Goal: Task Accomplishment & Management: Manage account settings

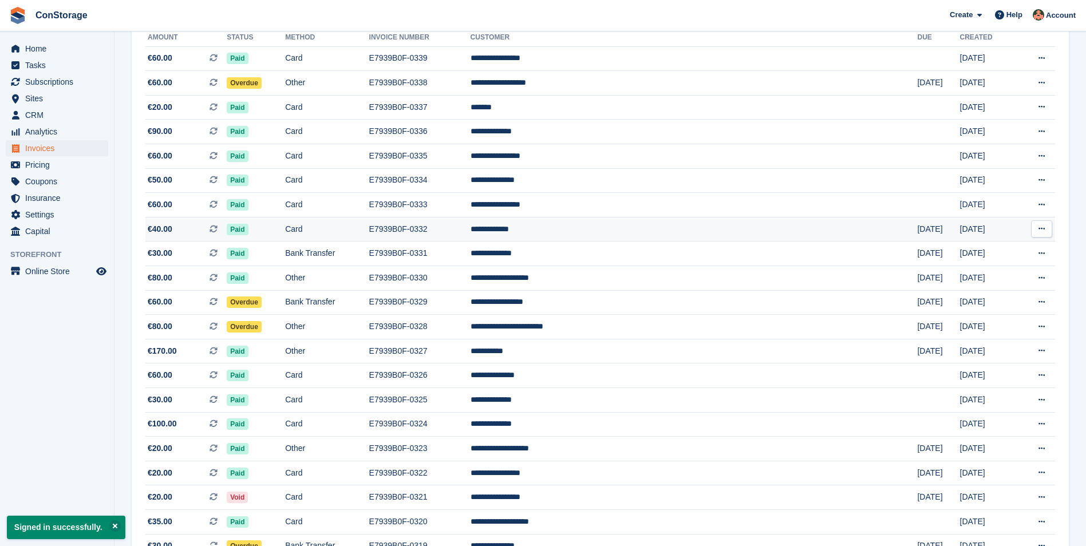
scroll to position [172, 0]
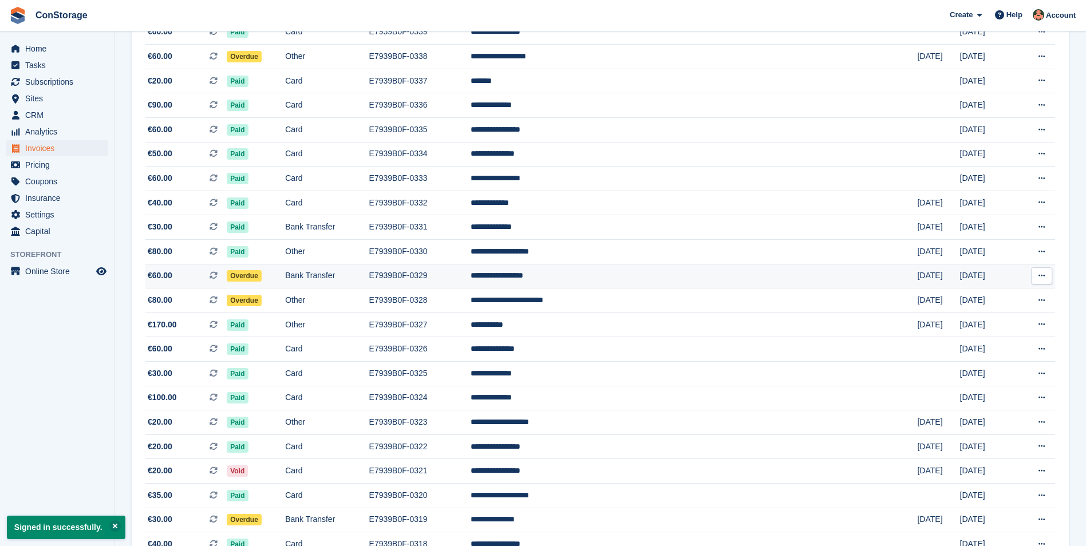
click at [262, 274] on span "Overdue" at bounding box center [244, 275] width 35 height 11
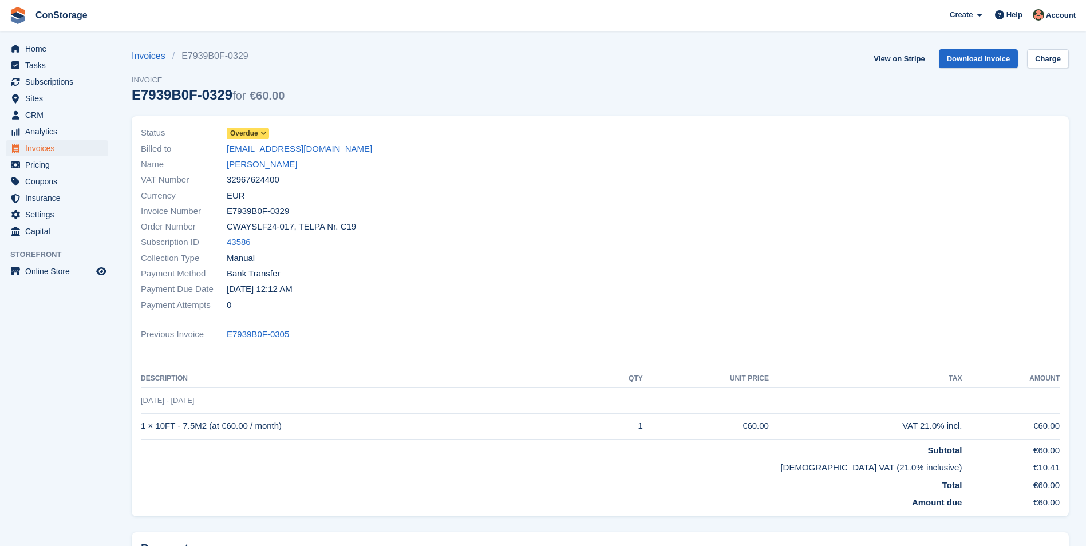
click at [262, 132] on icon at bounding box center [263, 133] width 6 height 7
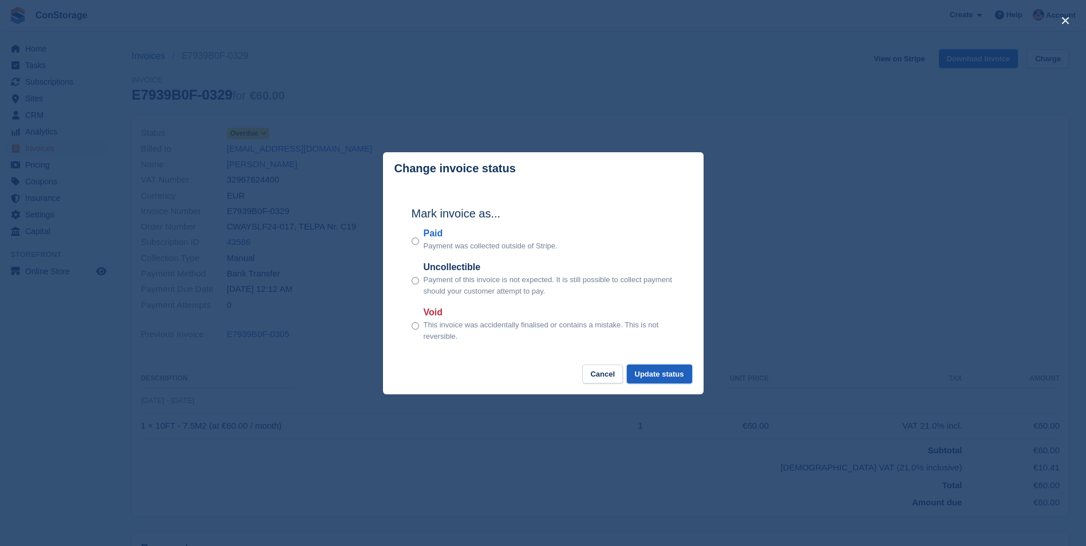
click at [671, 377] on button "Update status" at bounding box center [659, 374] width 65 height 19
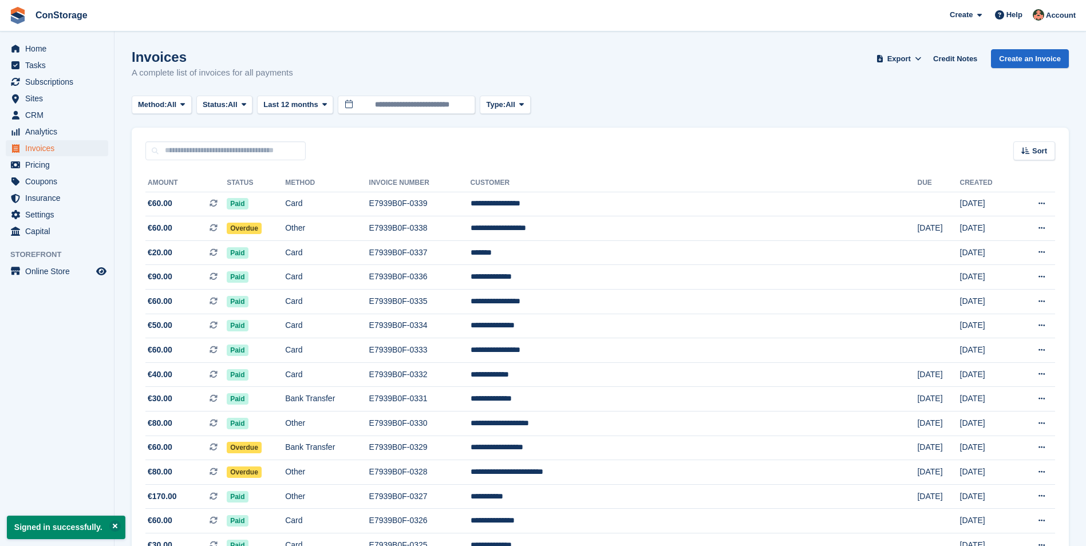
scroll to position [172, 0]
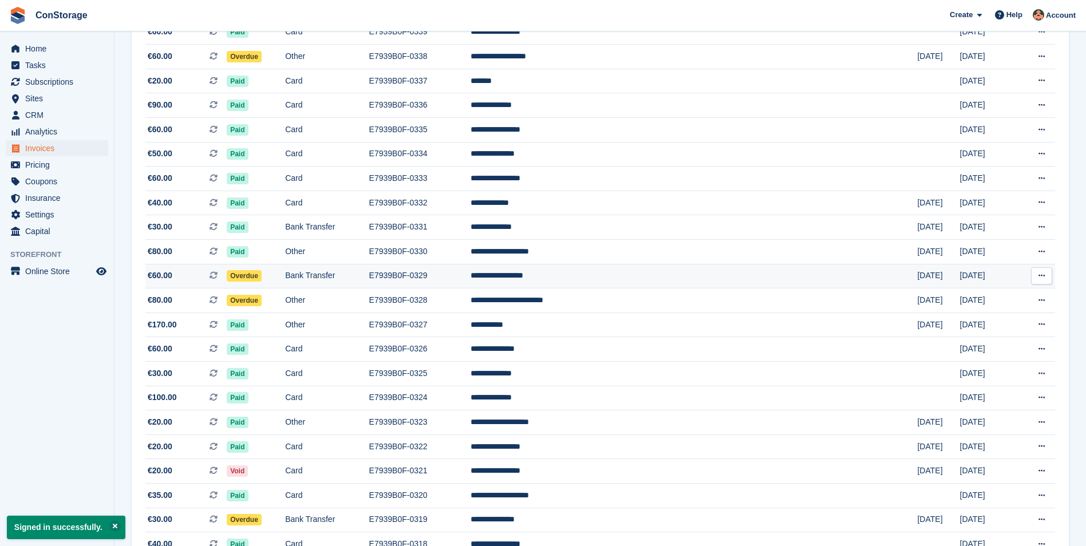
click at [280, 270] on td "Overdue" at bounding box center [256, 276] width 58 height 25
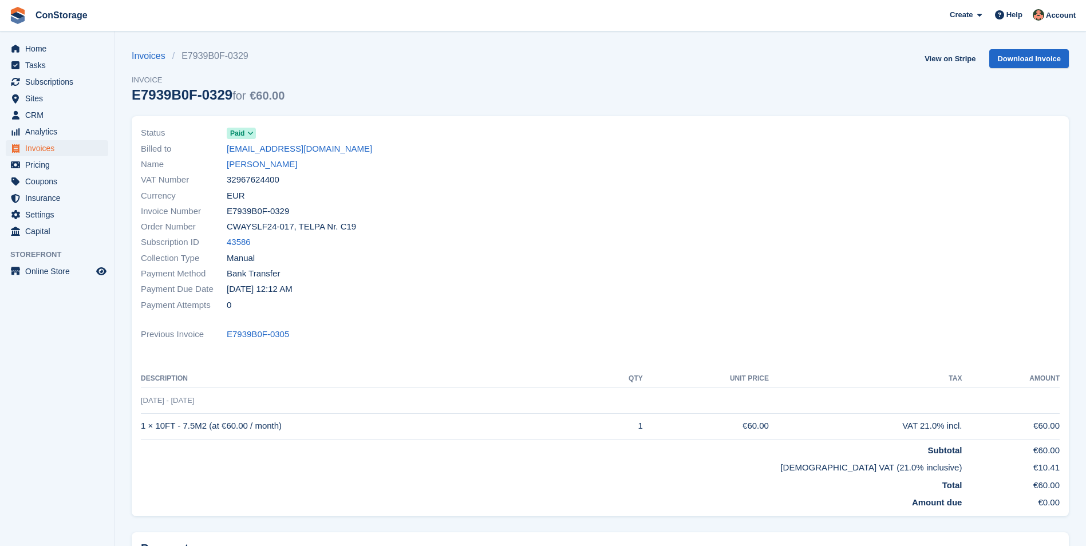
click at [984, 150] on div at bounding box center [834, 219] width 467 height 201
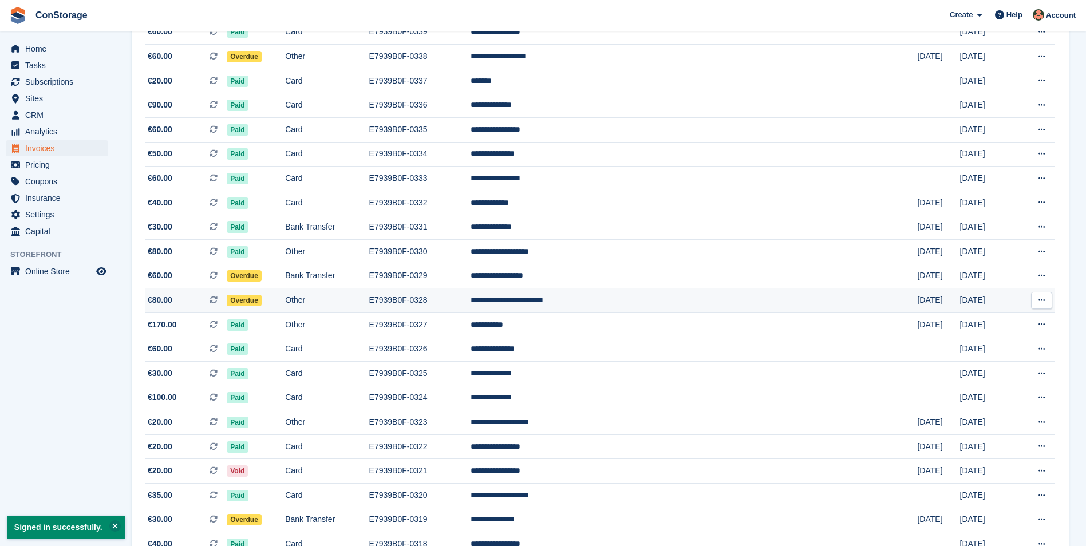
scroll to position [172, 0]
click at [262, 273] on span "Overdue" at bounding box center [244, 275] width 35 height 11
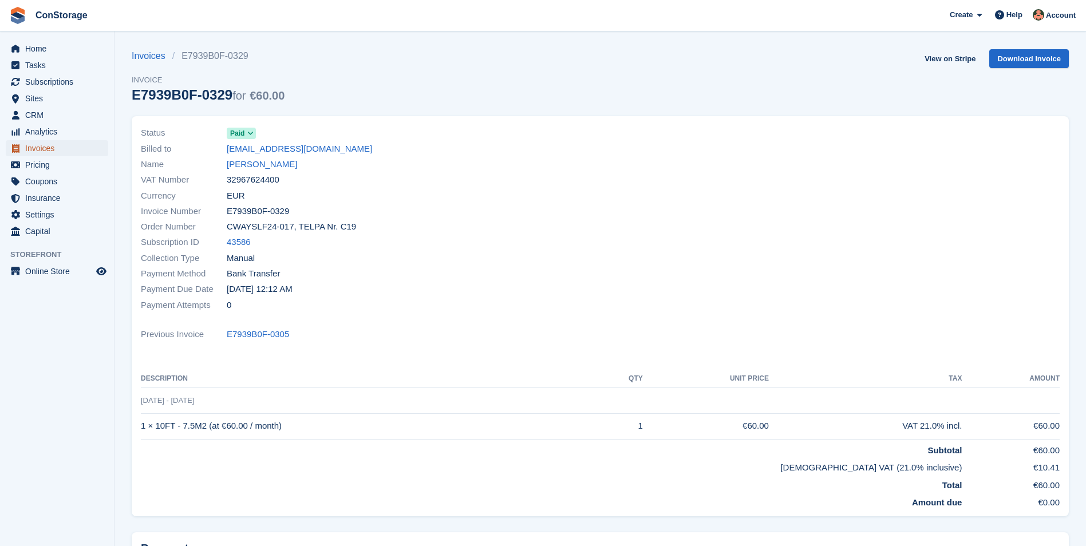
click at [34, 146] on span "Invoices" at bounding box center [59, 148] width 69 height 16
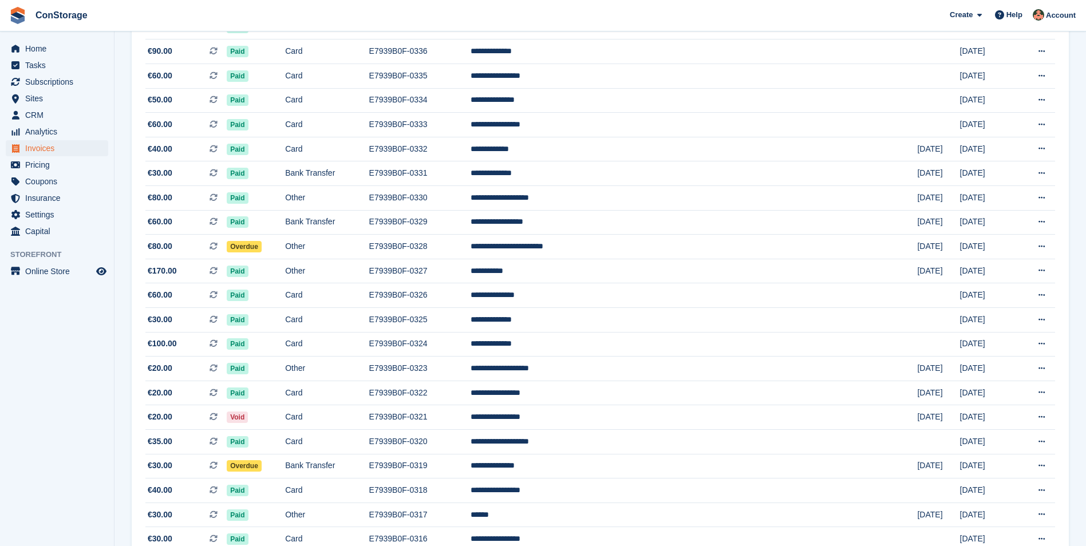
scroll to position [229, 0]
